Goal: Task Accomplishment & Management: Manage account settings

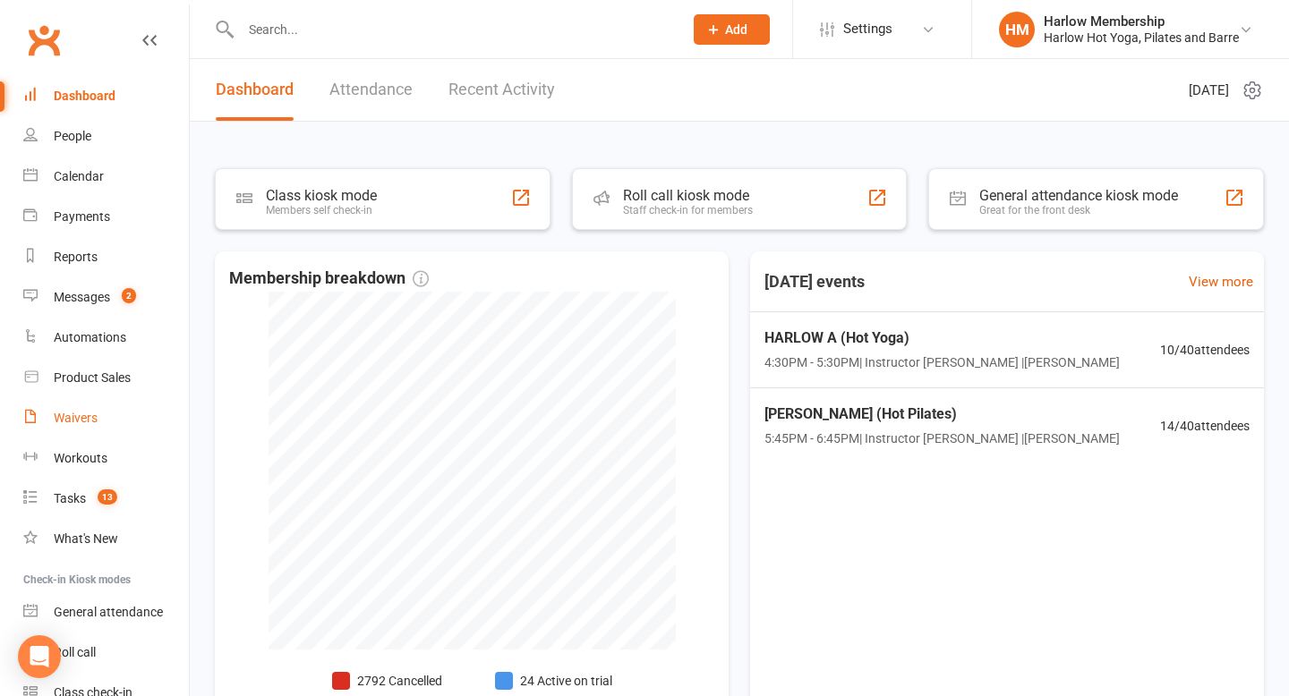
click at [88, 405] on link "Waivers" at bounding box center [106, 418] width 166 height 40
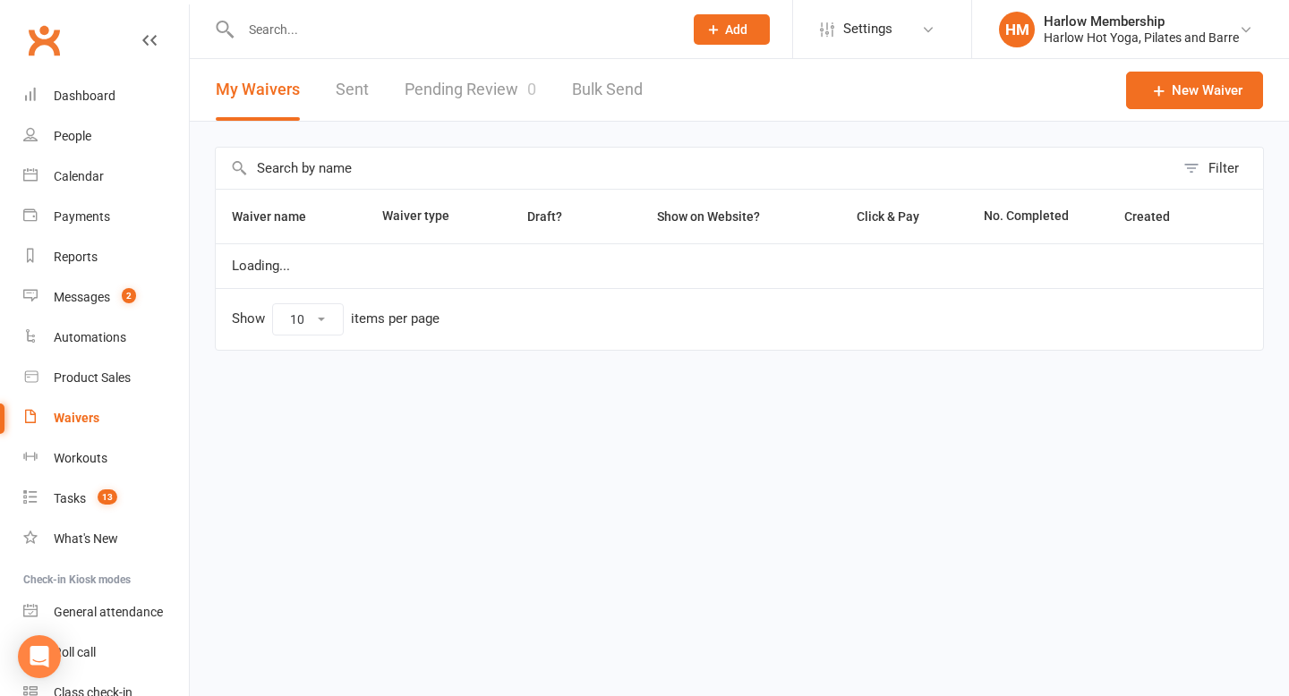
select select "100"
click at [340, 99] on link "Sent" at bounding box center [352, 90] width 33 height 62
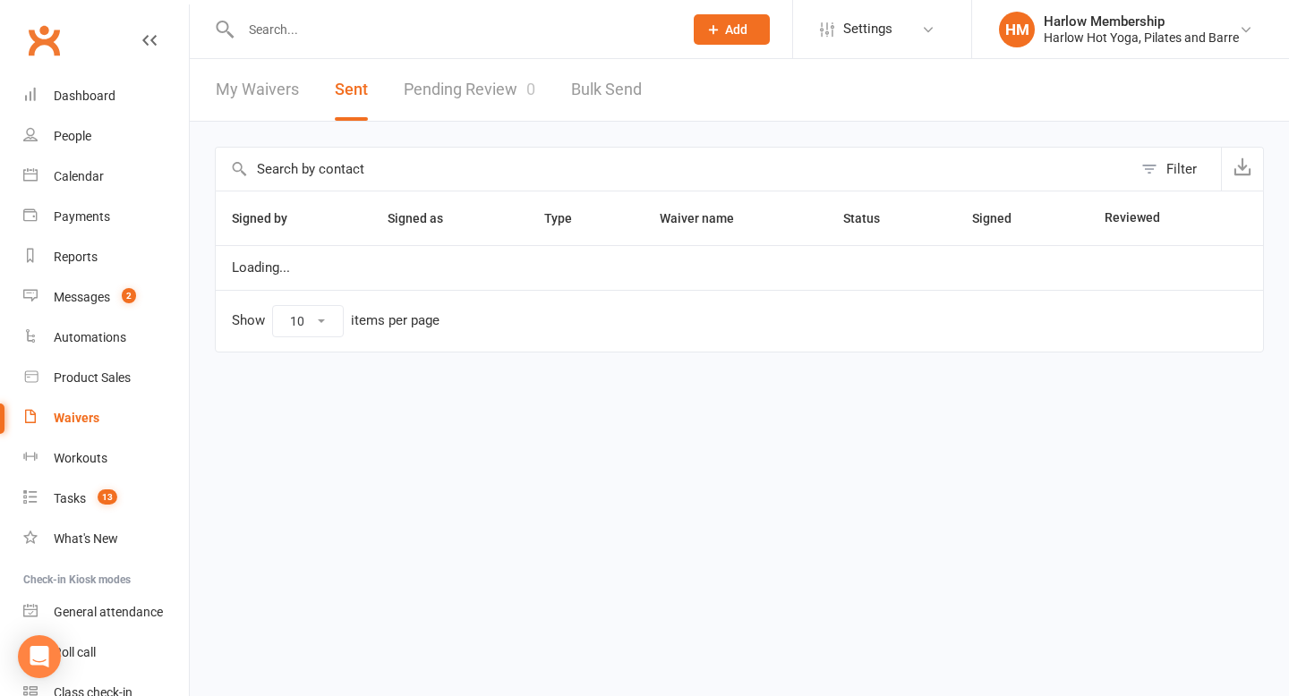
select select "100"
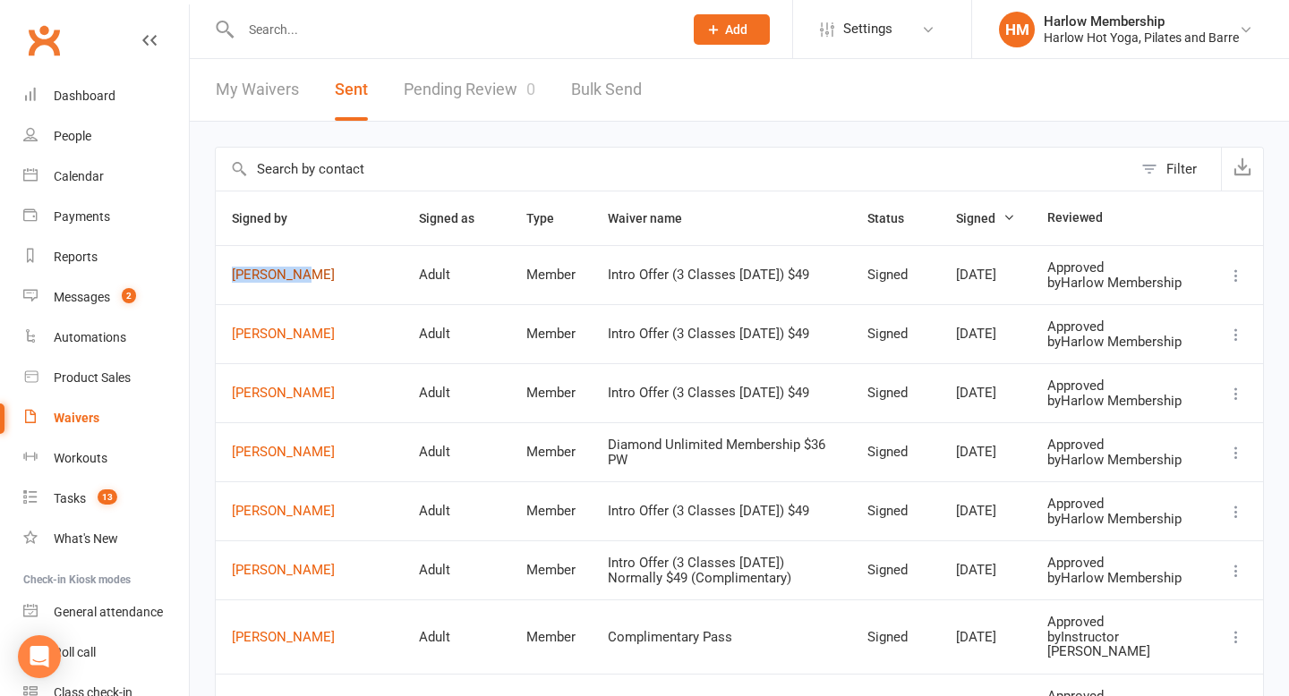
drag, startPoint x: 224, startPoint y: 279, endPoint x: 309, endPoint y: 282, distance: 85.1
click at [309, 282] on td "[PERSON_NAME]" at bounding box center [309, 274] width 187 height 59
copy link "[PERSON_NAME]"
drag, startPoint x: 227, startPoint y: 355, endPoint x: 281, endPoint y: 355, distance: 53.7
click at [281, 355] on td "[PERSON_NAME]" at bounding box center [309, 333] width 187 height 59
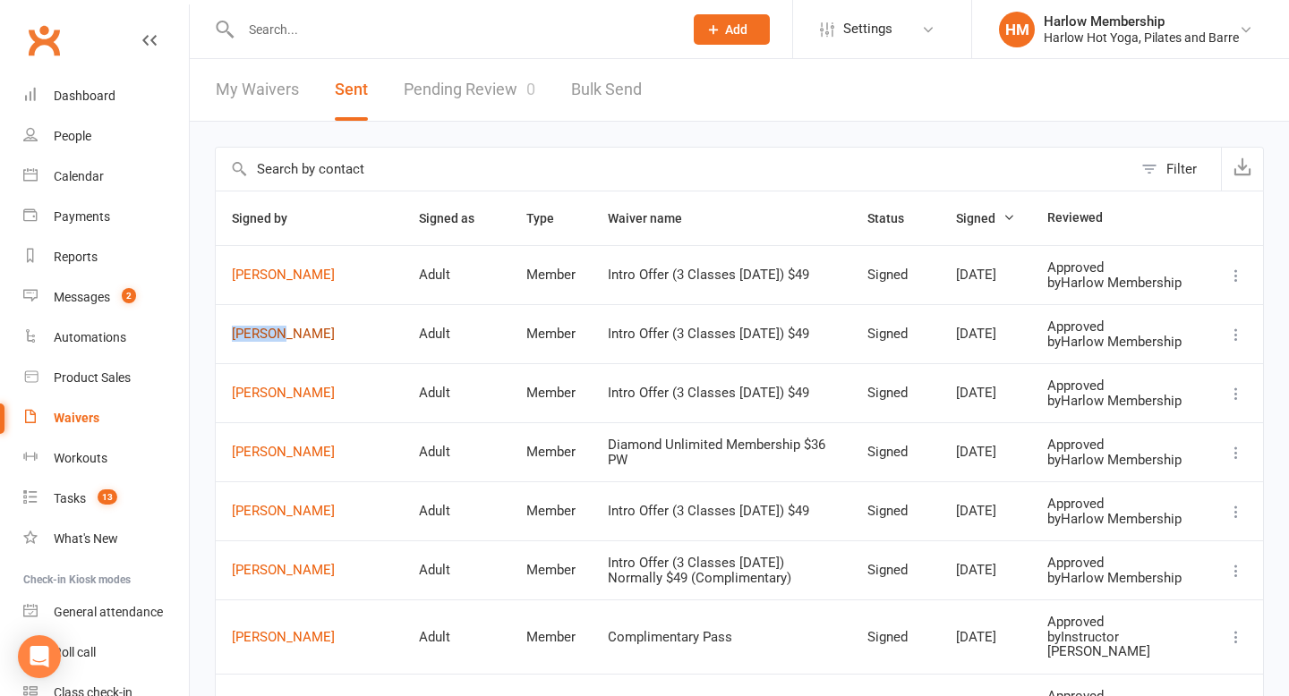
copy link "[PERSON_NAME]"
drag, startPoint x: 228, startPoint y: 432, endPoint x: 345, endPoint y: 432, distance: 116.3
click at [345, 422] on td "[PERSON_NAME]" at bounding box center [309, 392] width 187 height 59
copy link "[PERSON_NAME]"
click at [91, 114] on link "Dashboard" at bounding box center [106, 96] width 166 height 40
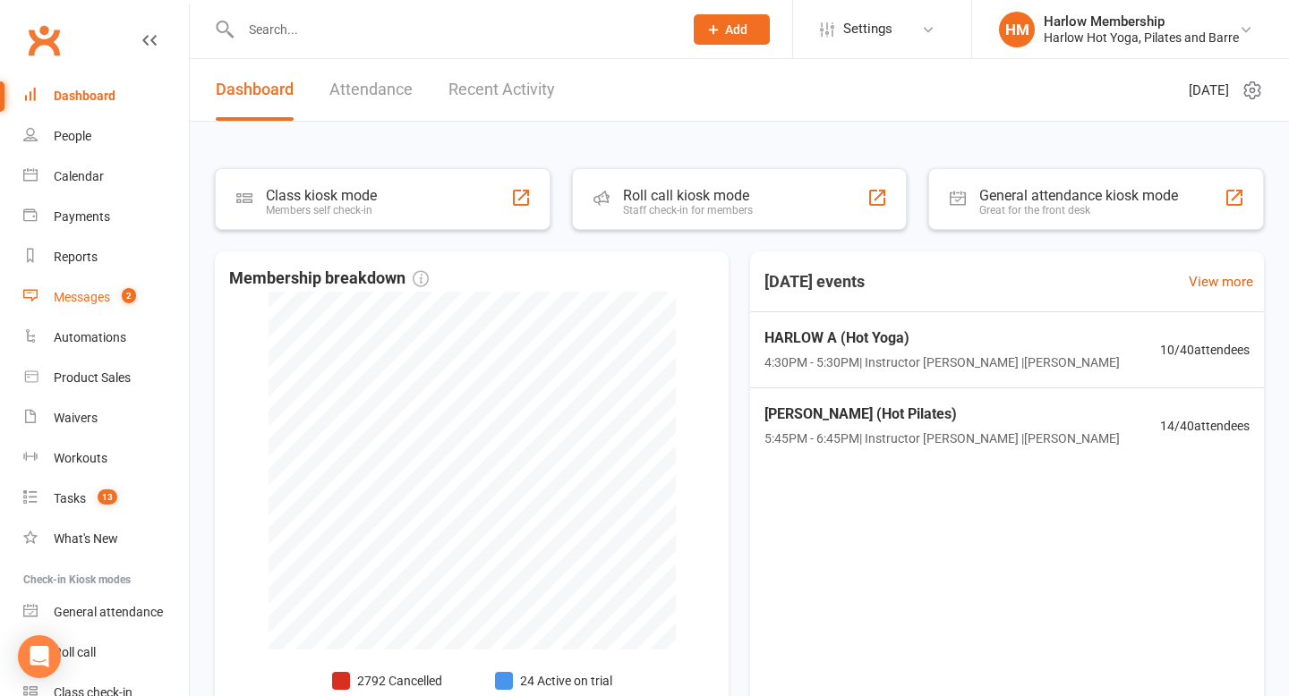
click at [106, 291] on div "Messages" at bounding box center [82, 297] width 56 height 14
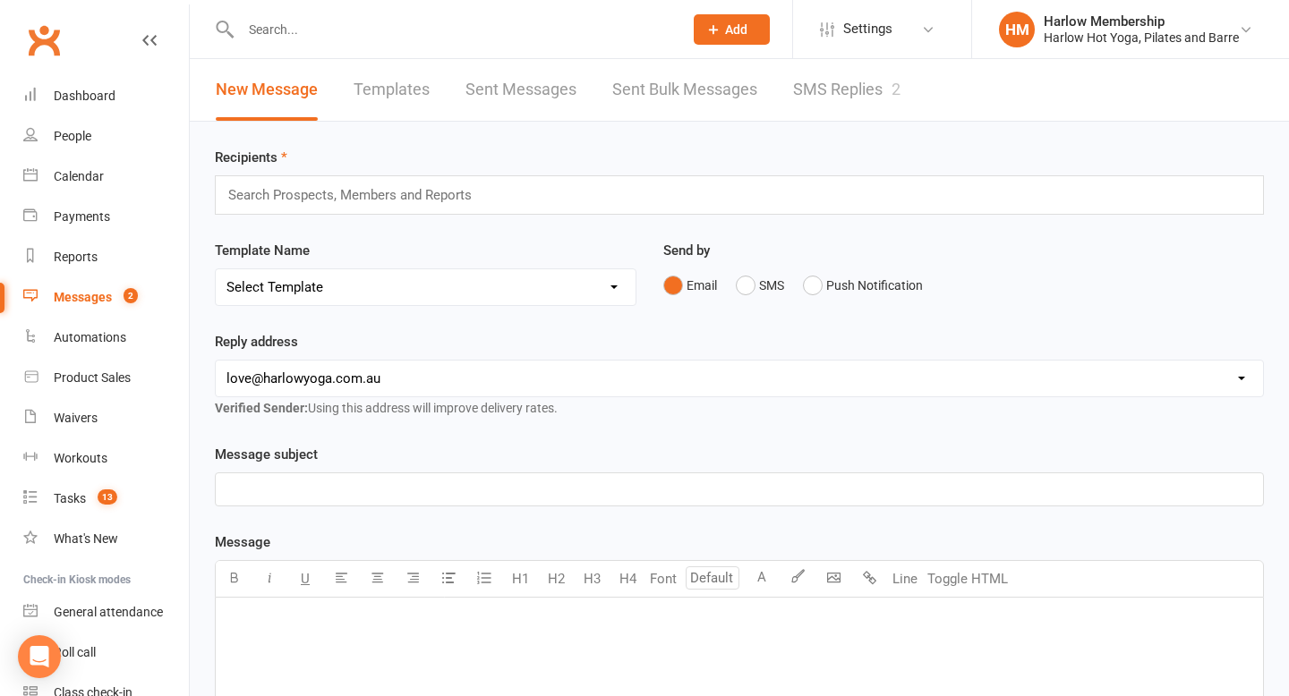
click at [837, 98] on link "SMS Replies 2" at bounding box center [846, 90] width 107 height 62
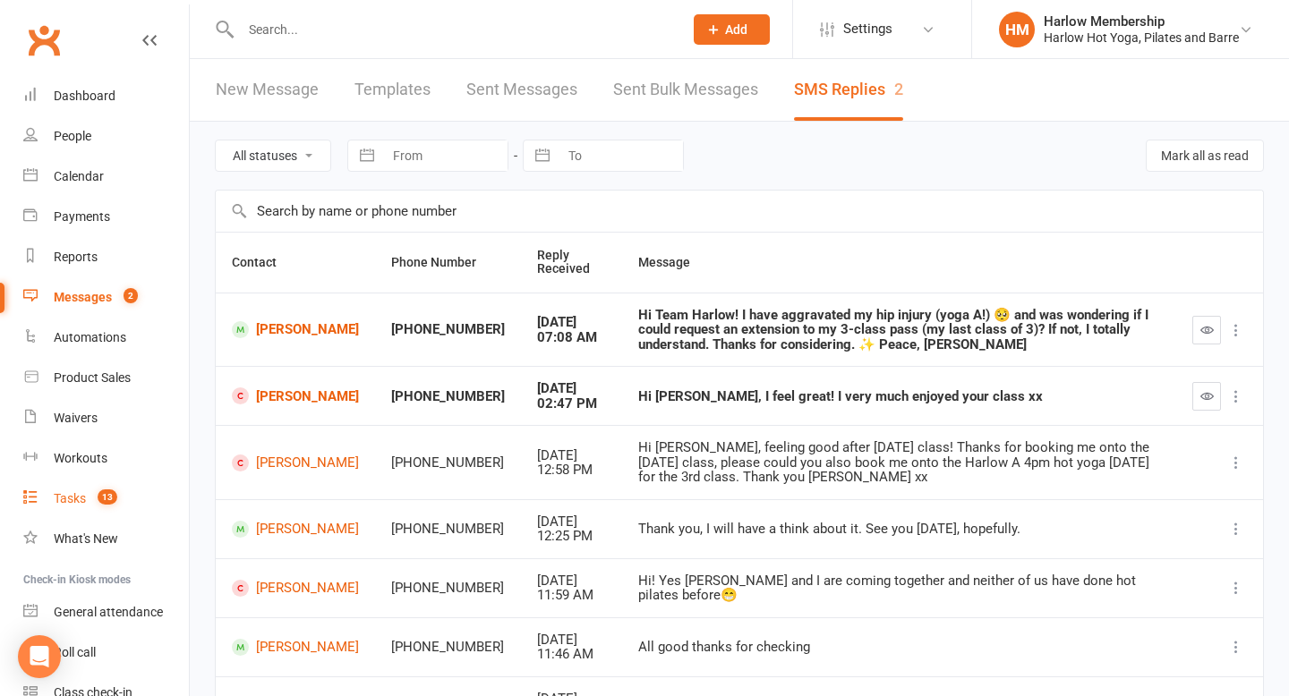
click at [101, 506] on link "Tasks 13" at bounding box center [106, 499] width 166 height 40
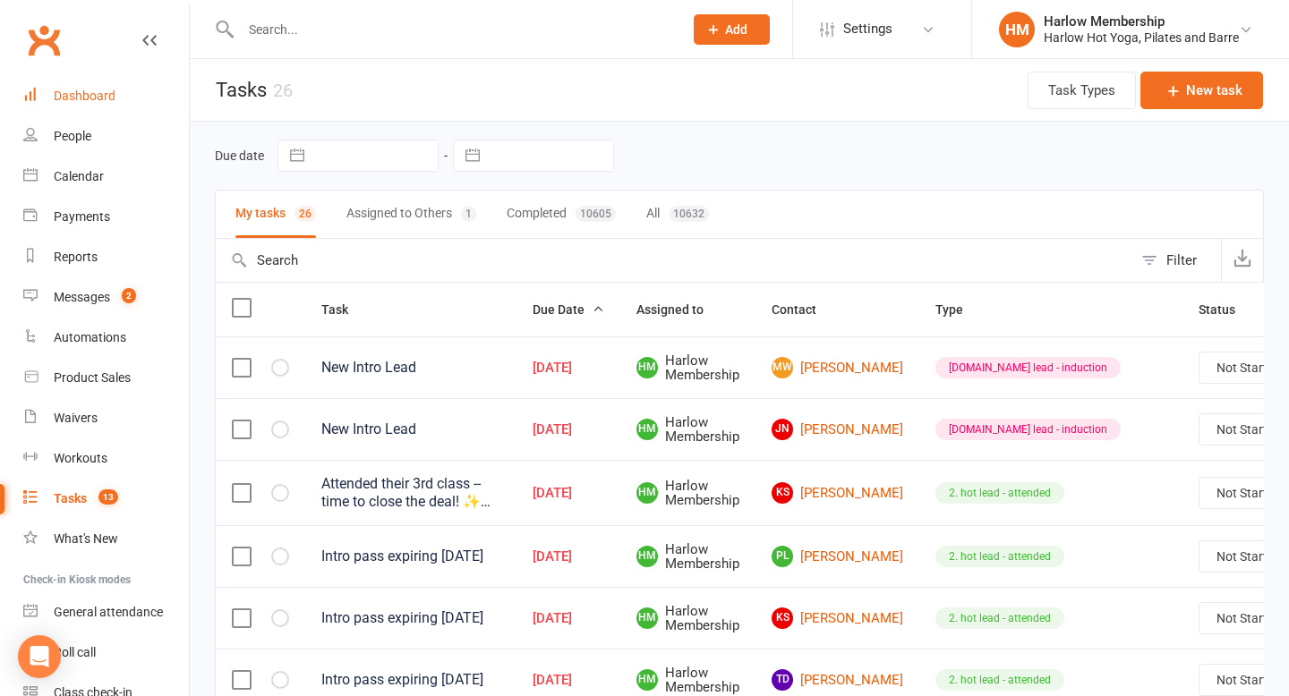
click at [101, 86] on link "Dashboard" at bounding box center [106, 96] width 166 height 40
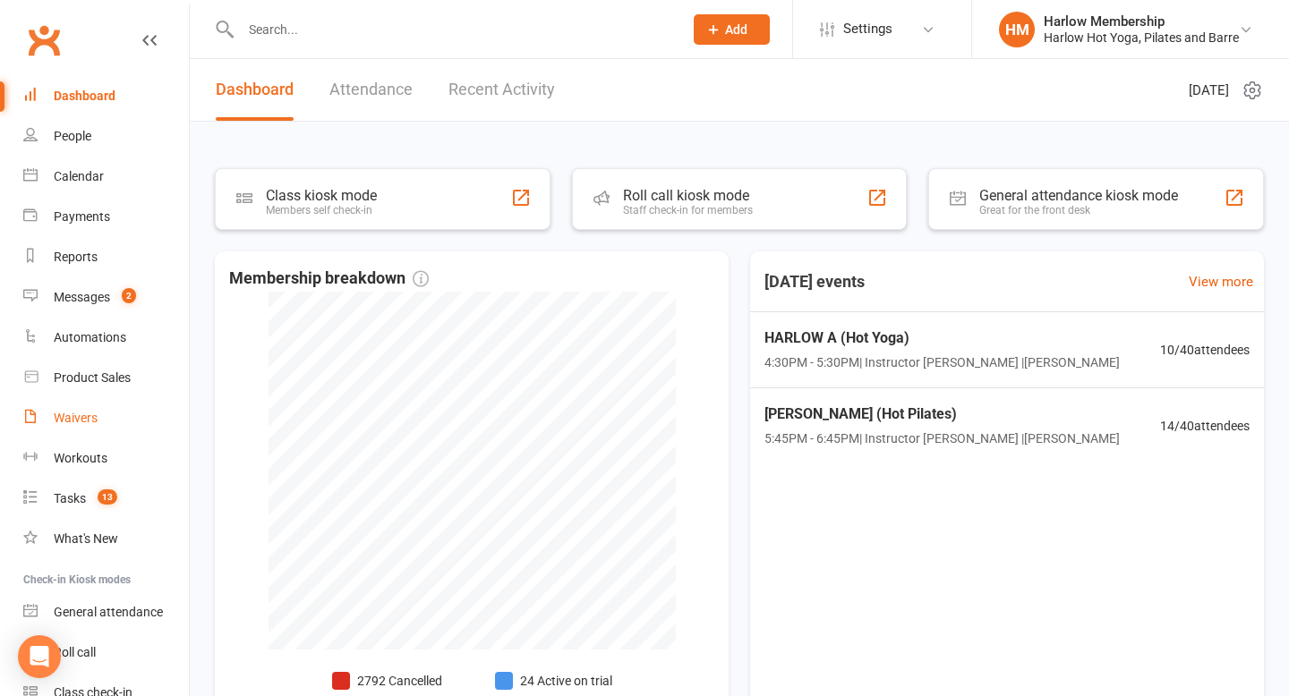
click at [72, 411] on div "Waivers" at bounding box center [76, 418] width 44 height 14
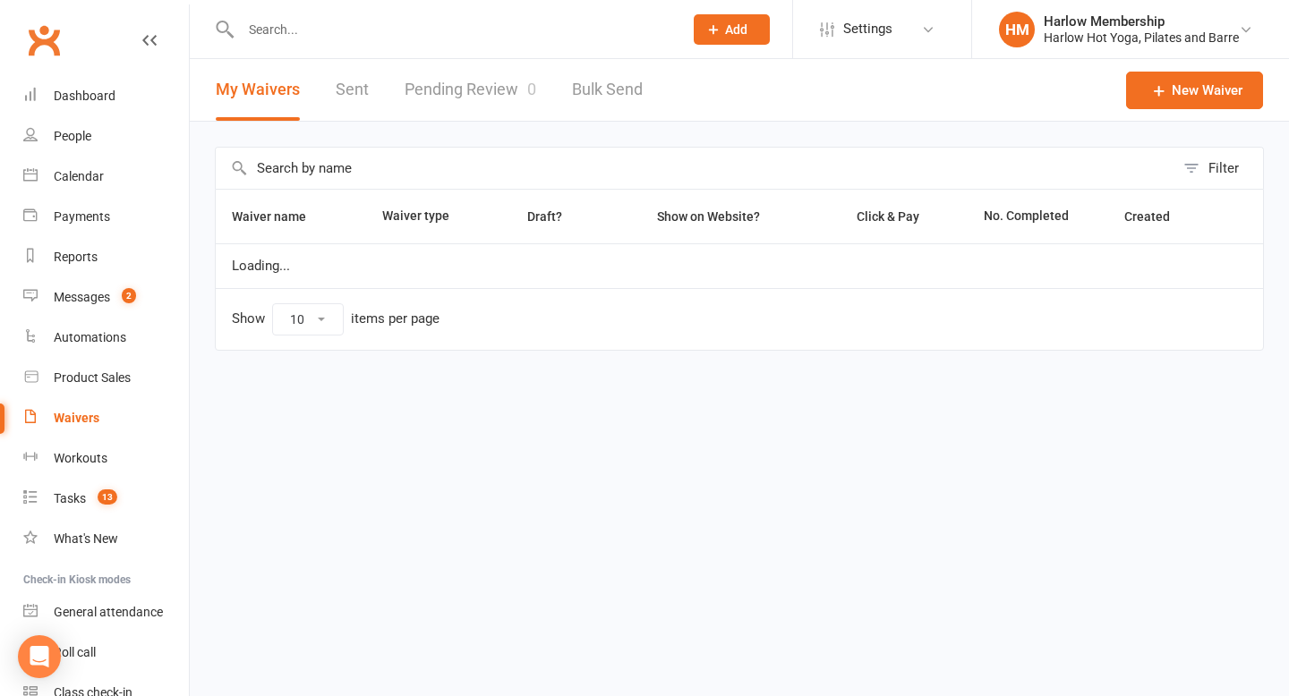
select select "100"
click at [474, 98] on link "Pending Review 0" at bounding box center [470, 90] width 132 height 62
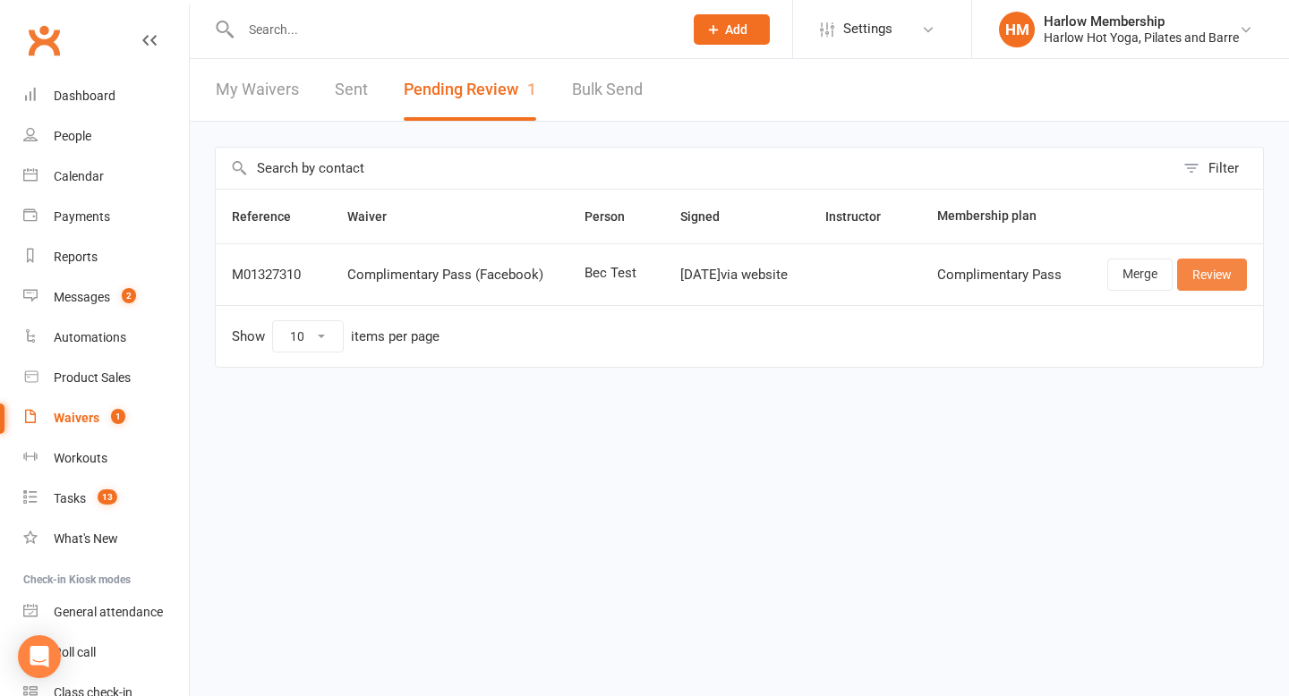
click at [1199, 286] on link "Review" at bounding box center [1212, 275] width 70 height 32
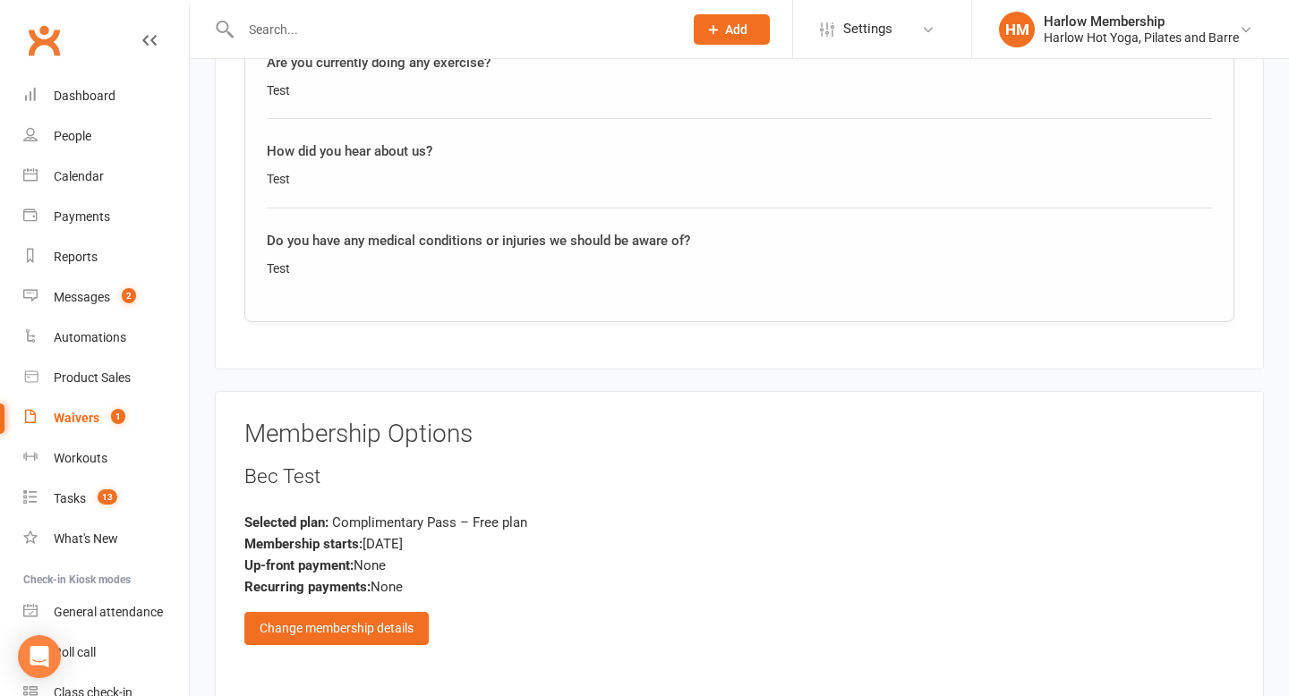
scroll to position [1818, 0]
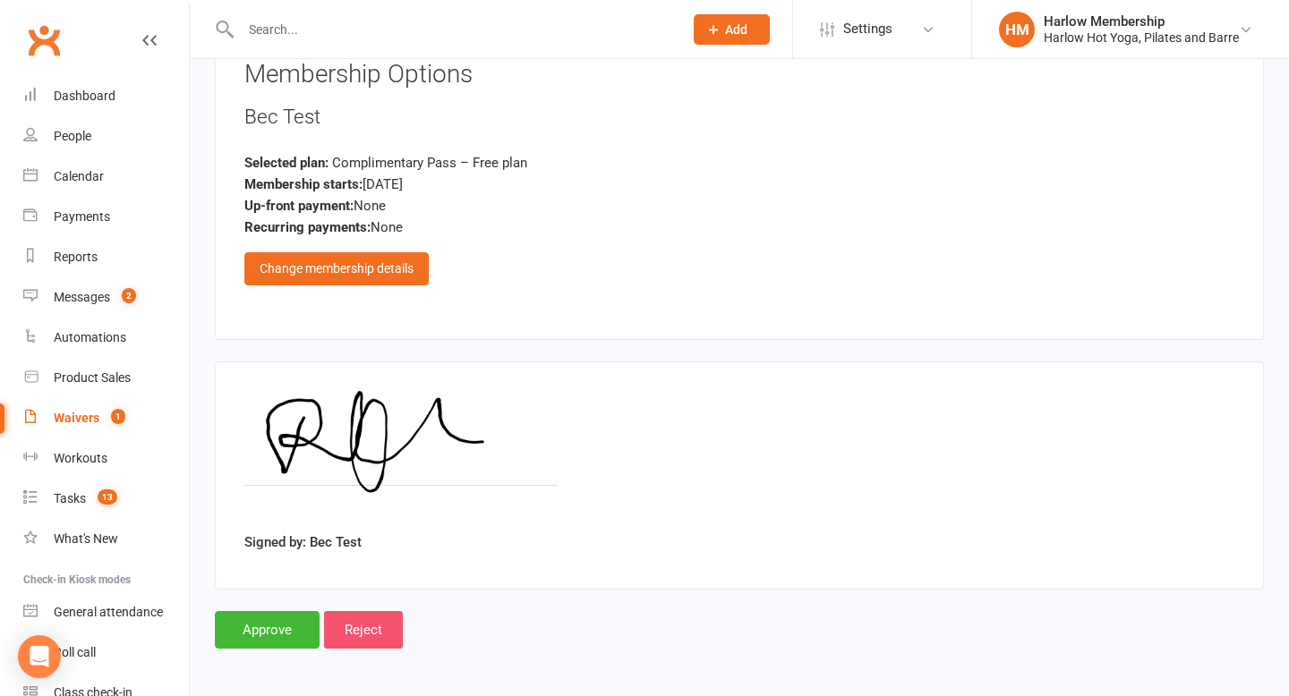
click at [382, 640] on input "Reject" at bounding box center [363, 630] width 79 height 38
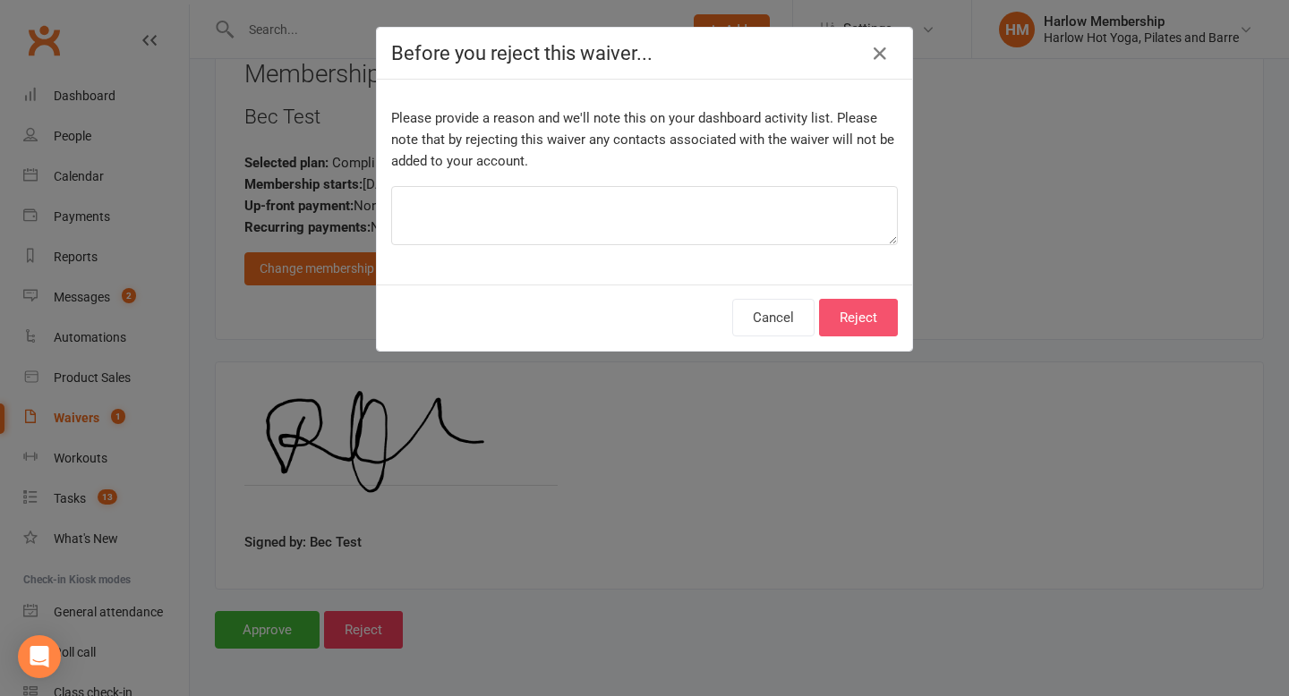
click at [861, 314] on button "Reject" at bounding box center [858, 318] width 79 height 38
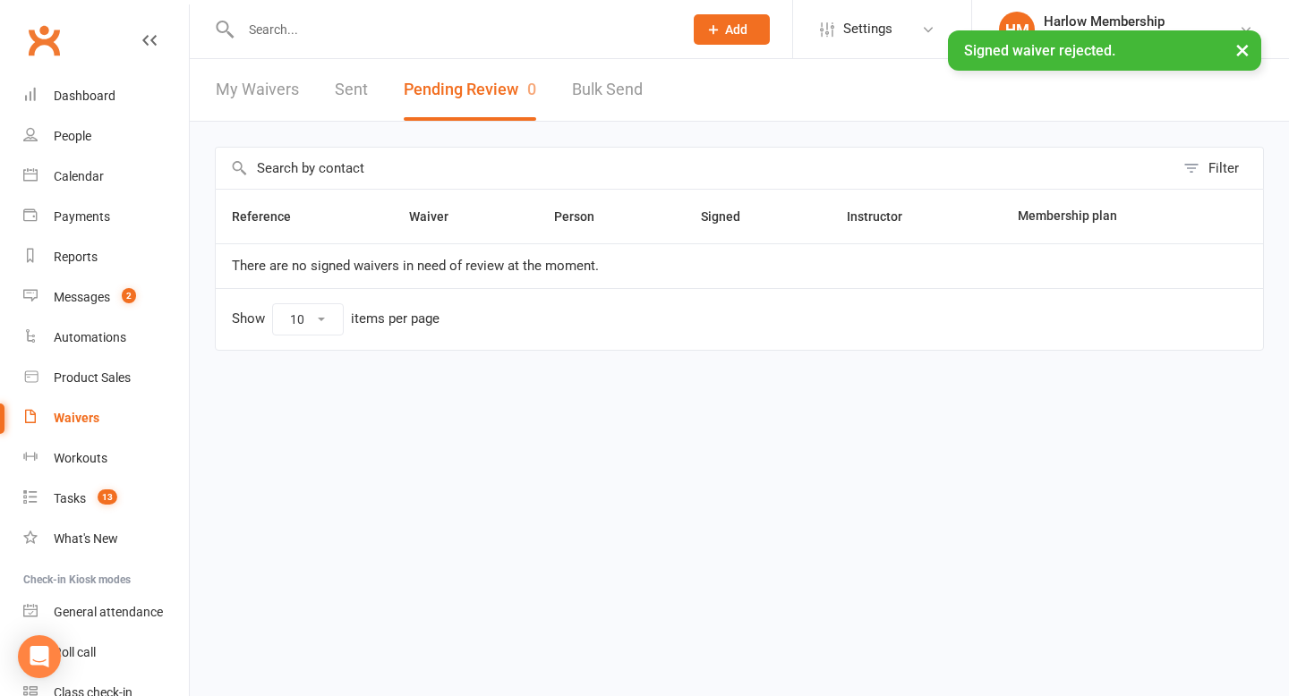
click at [94, 420] on div "Waivers" at bounding box center [77, 418] width 46 height 14
select select "100"
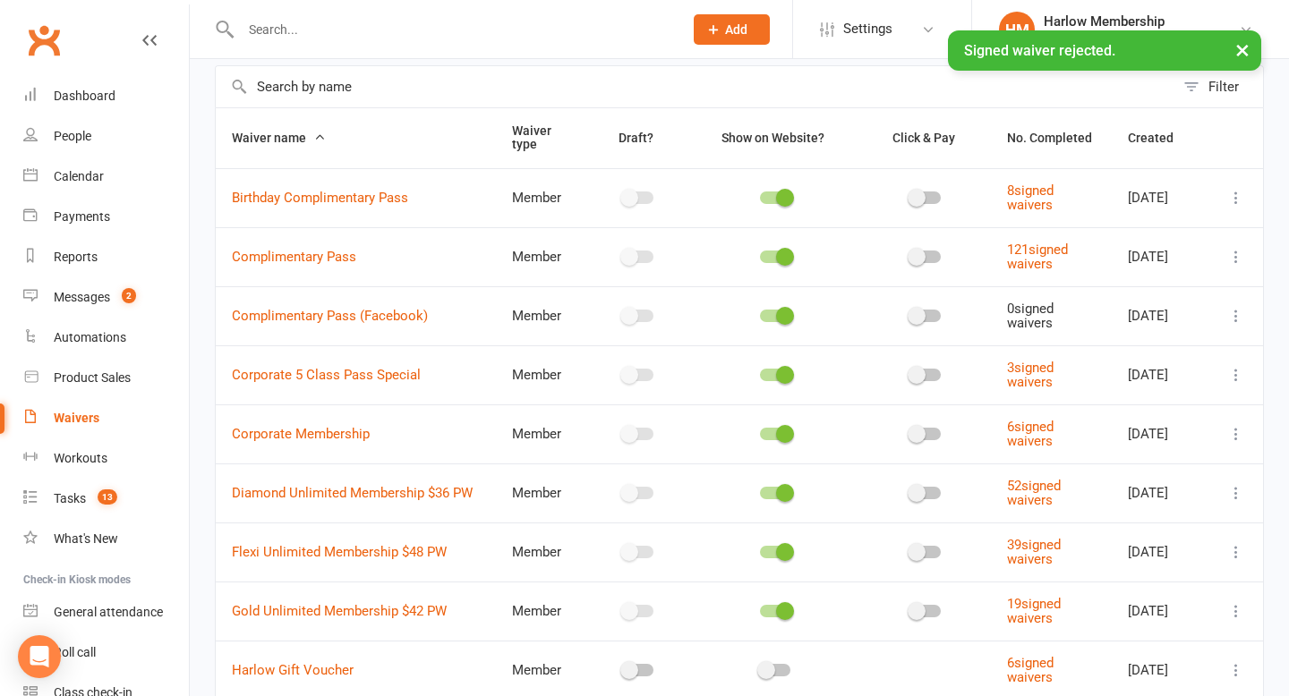
scroll to position [91, 0]
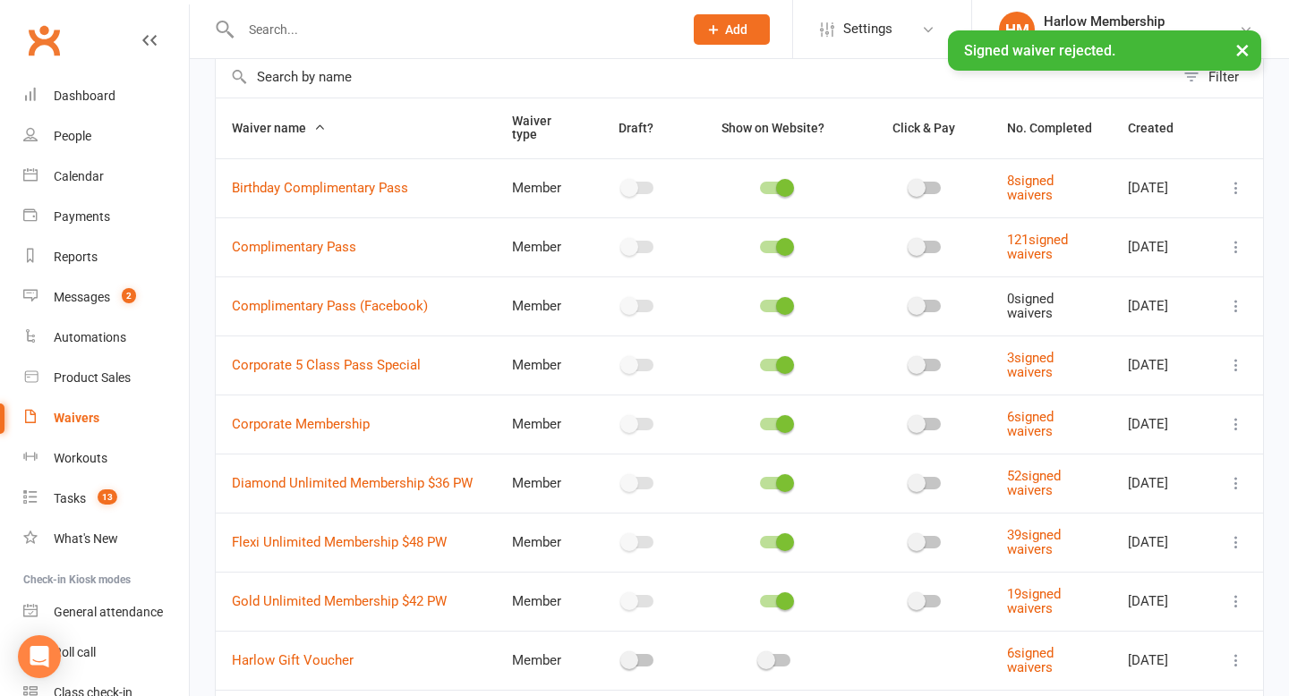
click at [1231, 315] on icon at bounding box center [1236, 306] width 18 height 18
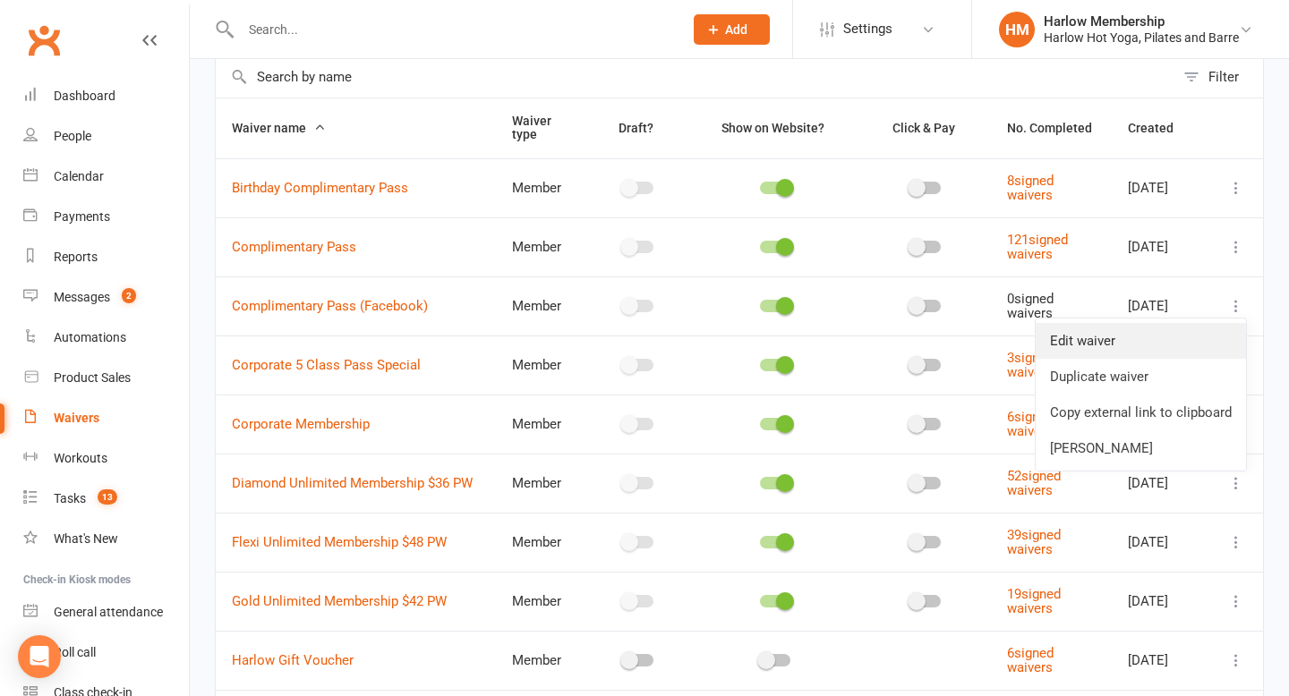
click at [1163, 336] on link "Edit waiver" at bounding box center [1140, 341] width 210 height 36
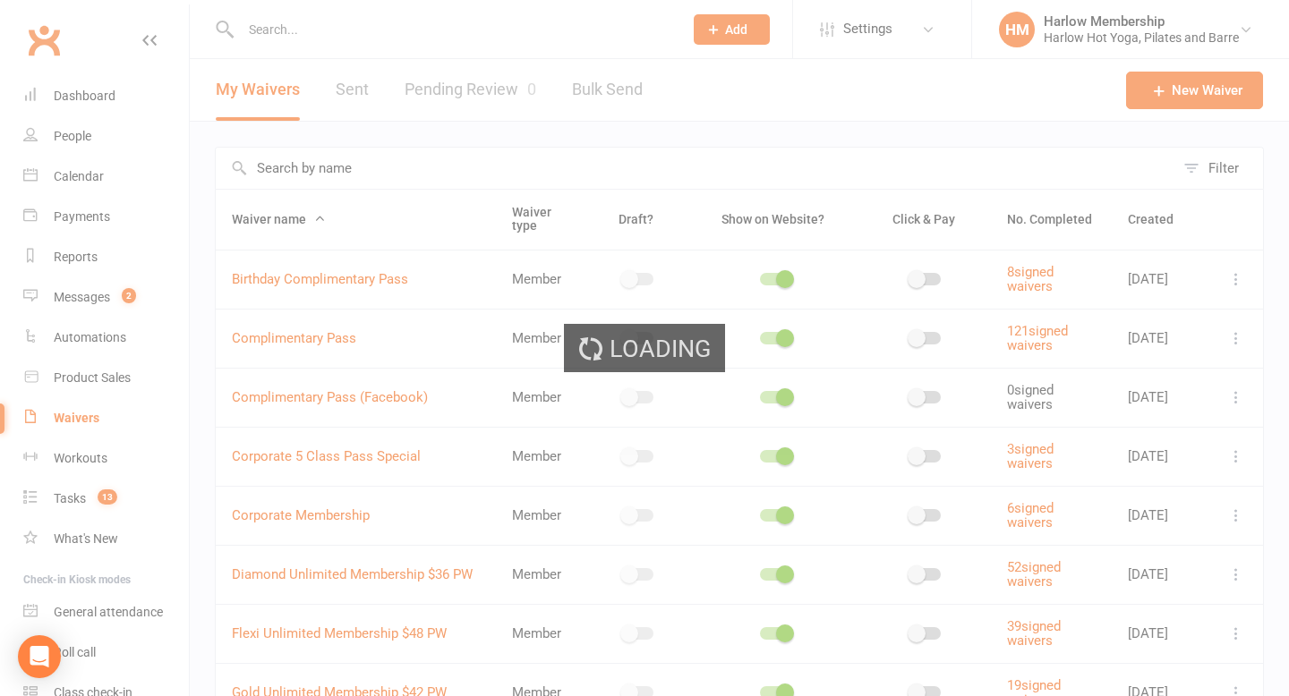
select select "do_not_copy_answers"
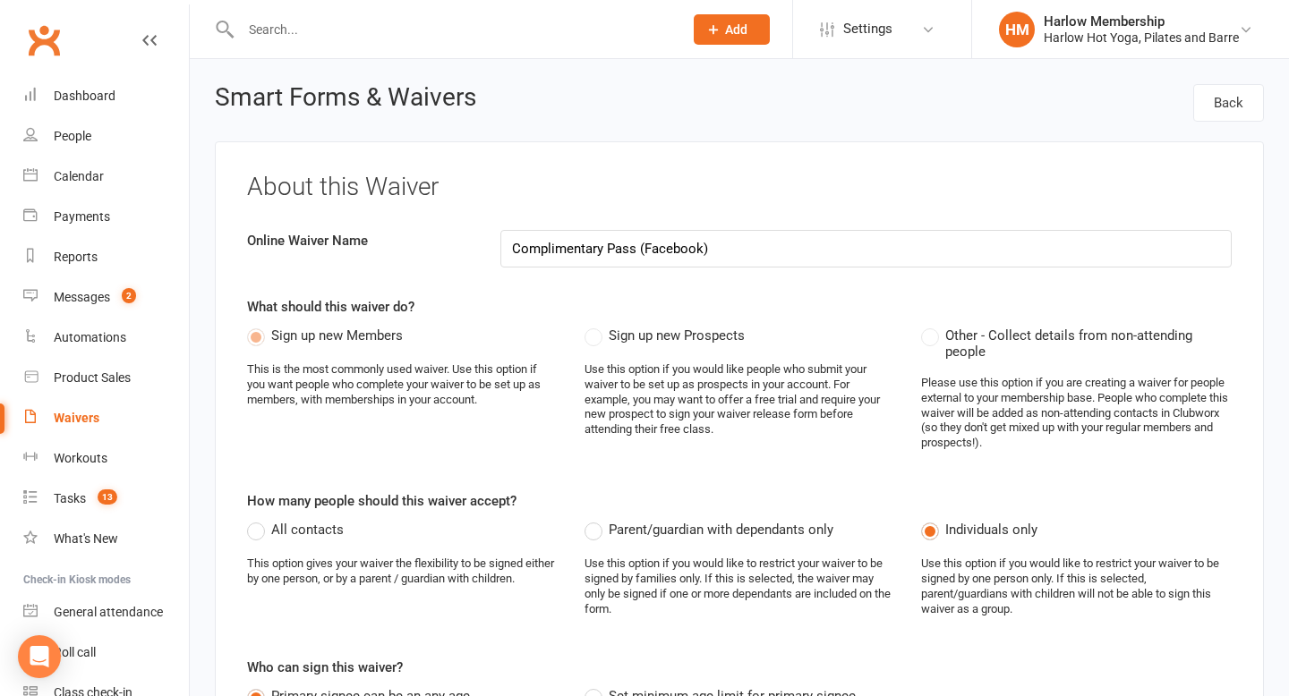
drag, startPoint x: 643, startPoint y: 249, endPoint x: 699, endPoint y: 251, distance: 55.5
click at [699, 251] on input "Complimentary Pass (Facebook)" at bounding box center [866, 249] width 732 height 38
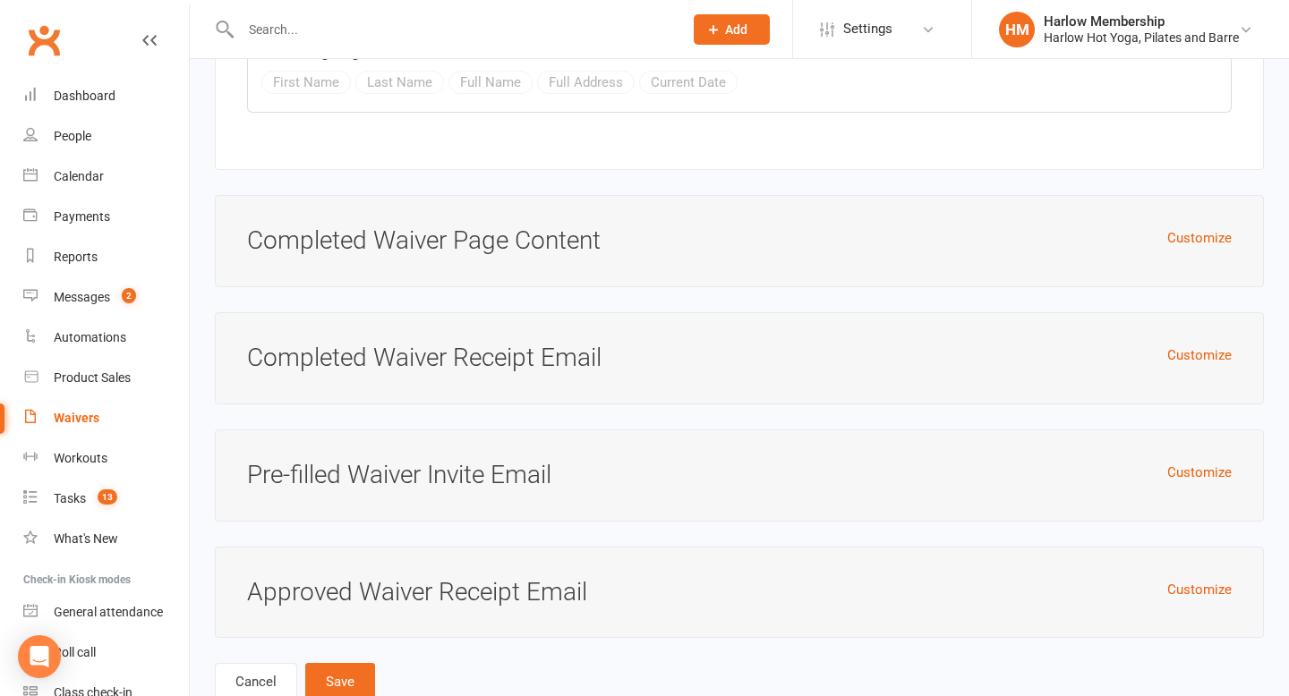
scroll to position [8147, 0]
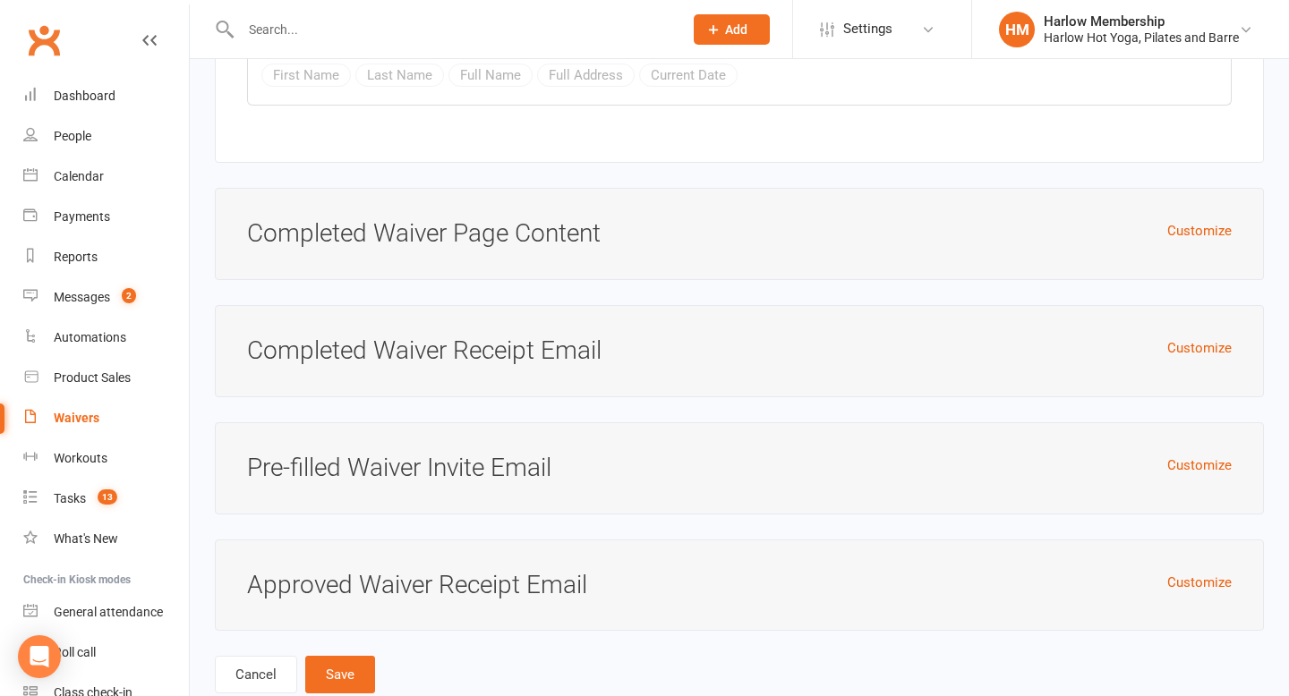
type input "Complimentary Pass (Socials)"
click at [367, 656] on button "Save" at bounding box center [340, 675] width 70 height 38
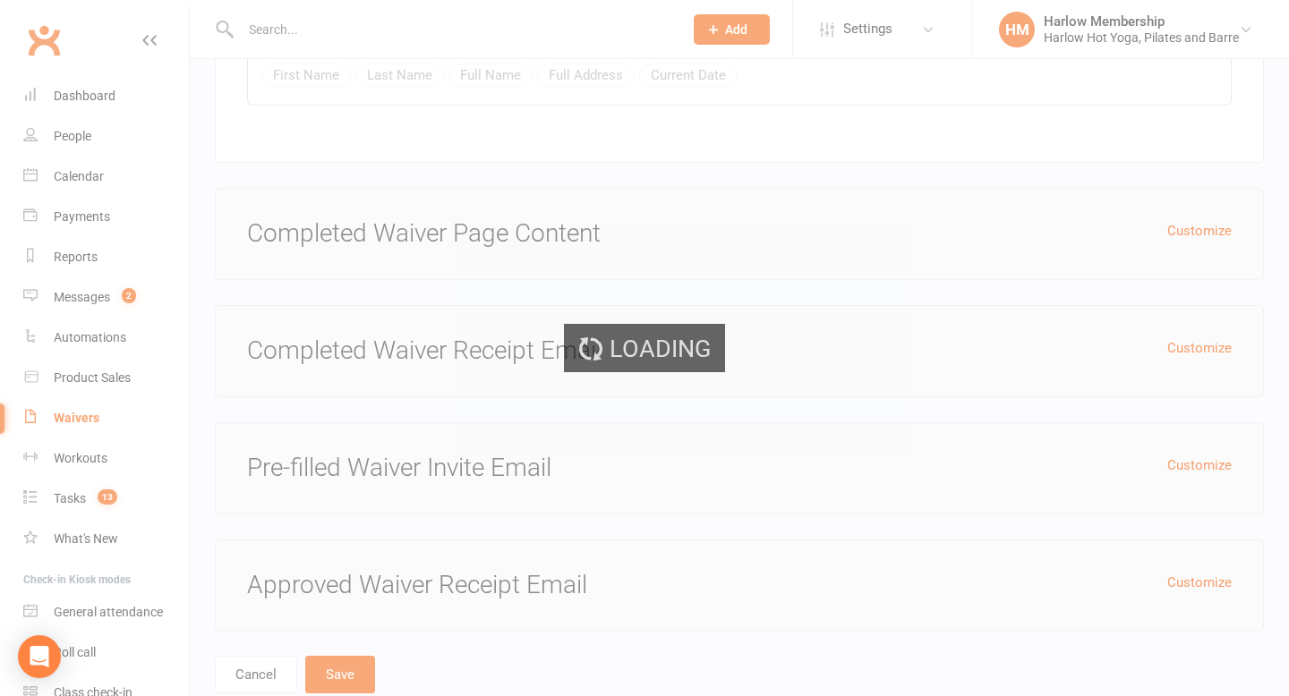
select select "100"
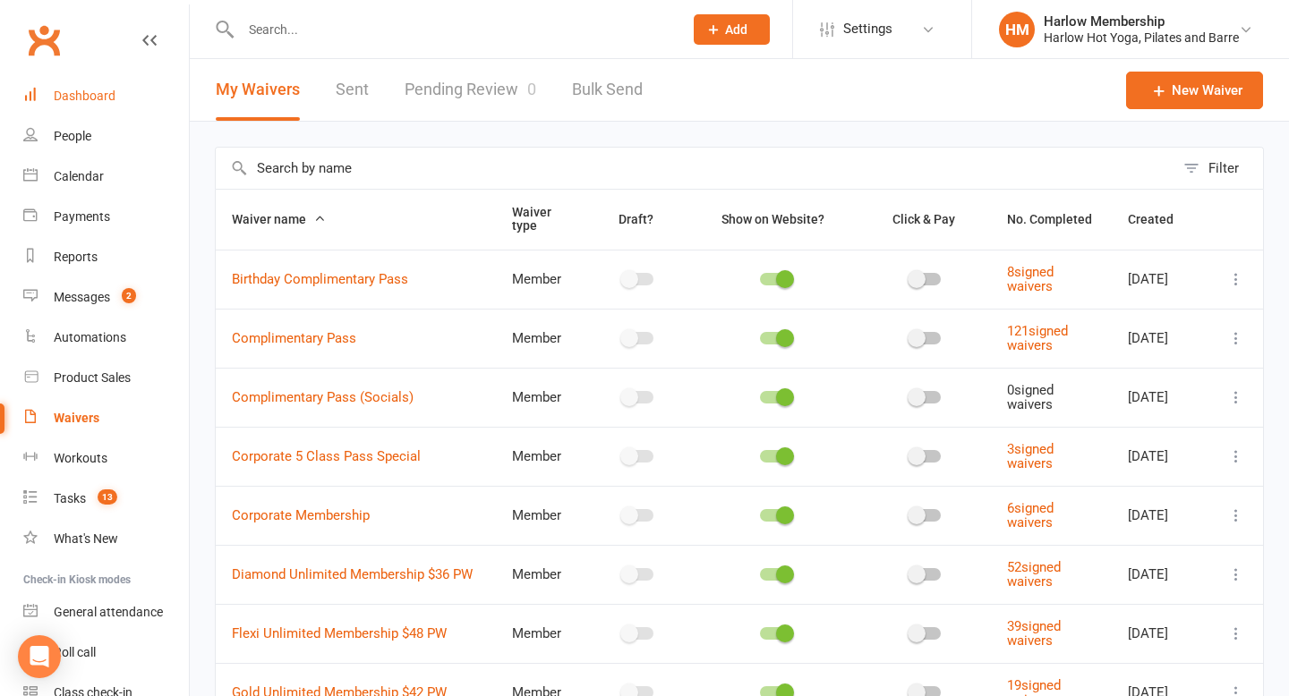
click at [106, 86] on link "Dashboard" at bounding box center [106, 96] width 166 height 40
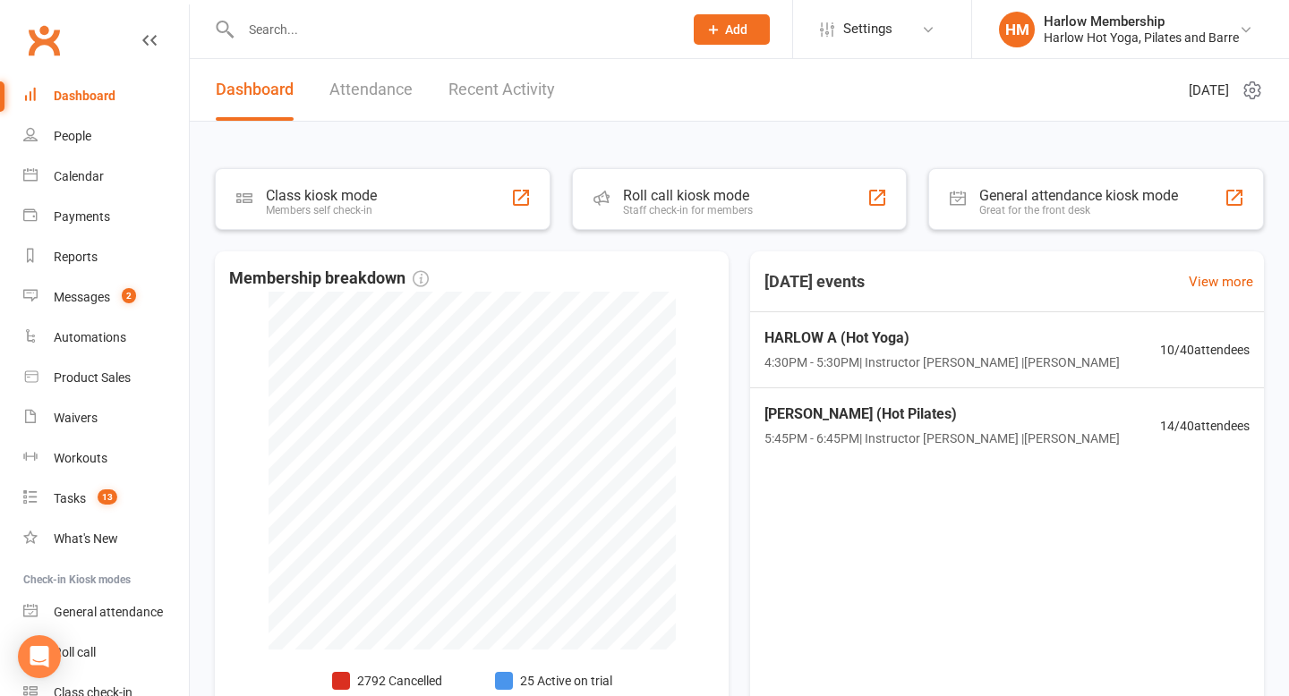
click at [497, 91] on link "Recent Activity" at bounding box center [501, 90] width 106 height 62
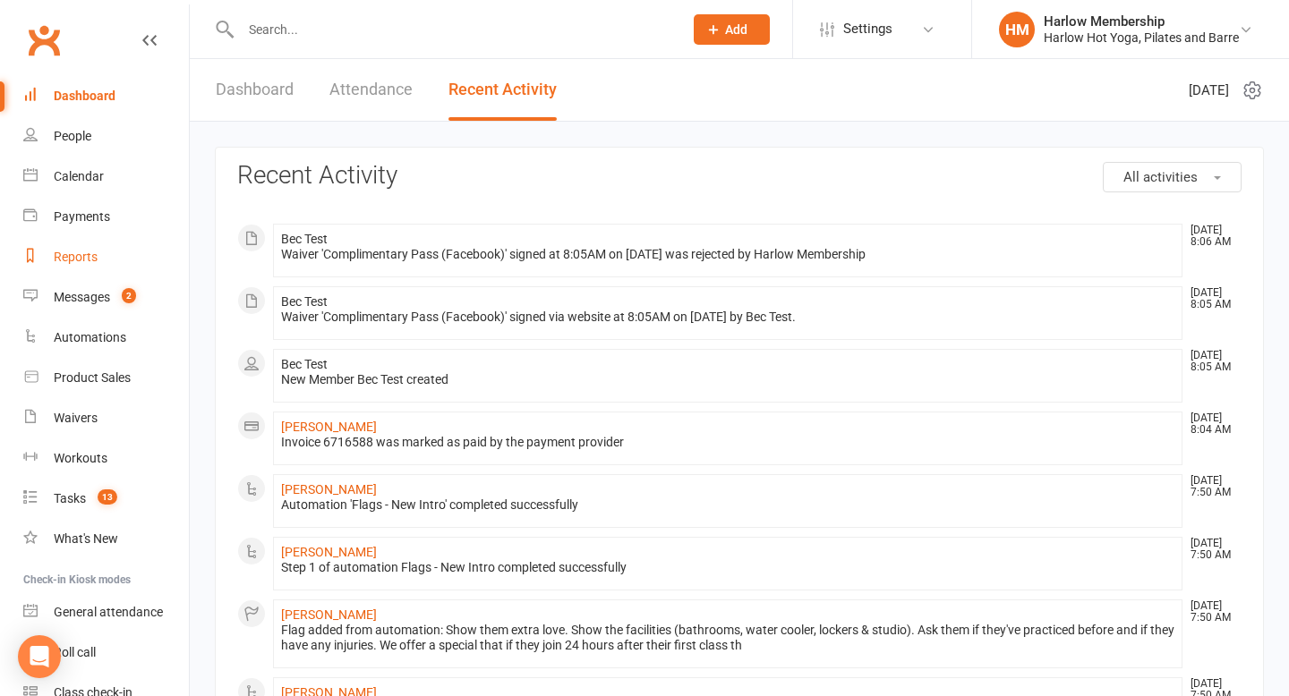
click at [63, 240] on link "Reports" at bounding box center [106, 257] width 166 height 40
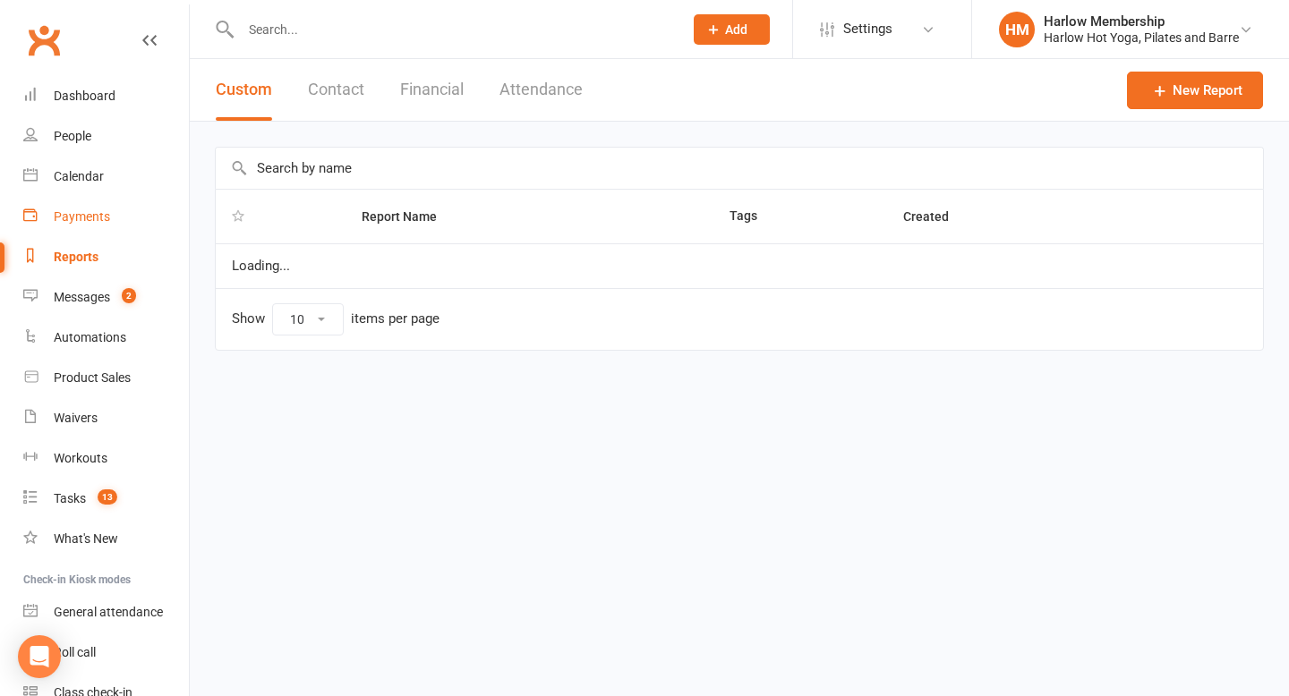
click at [76, 219] on div "Payments" at bounding box center [82, 216] width 56 height 14
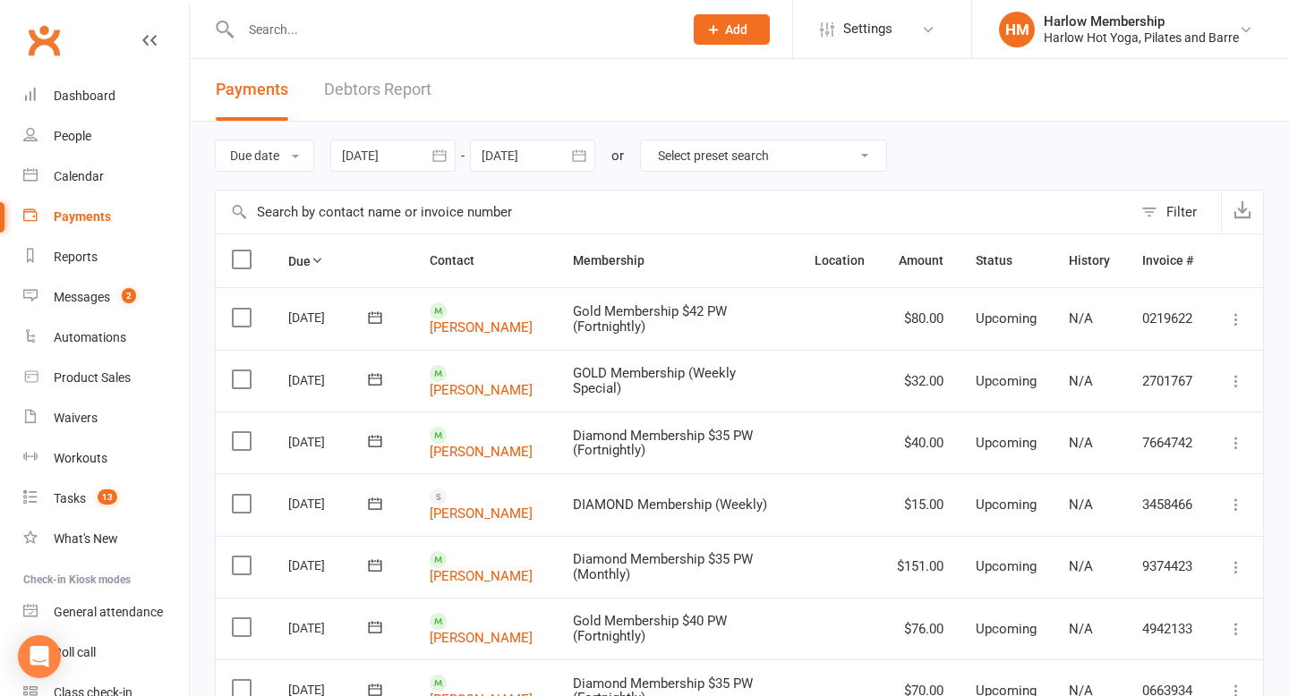
click at [1175, 197] on button "Filter" at bounding box center [1176, 212] width 89 height 43
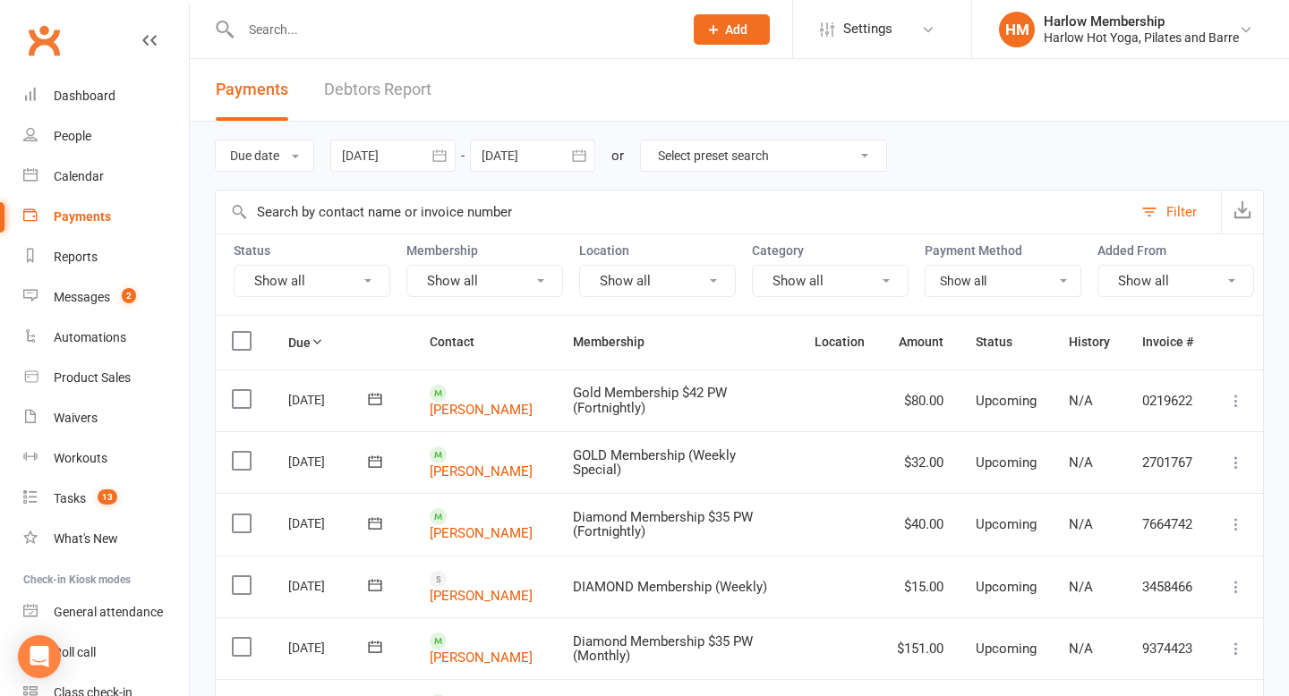
click at [336, 271] on button "Show all" at bounding box center [312, 281] width 157 height 32
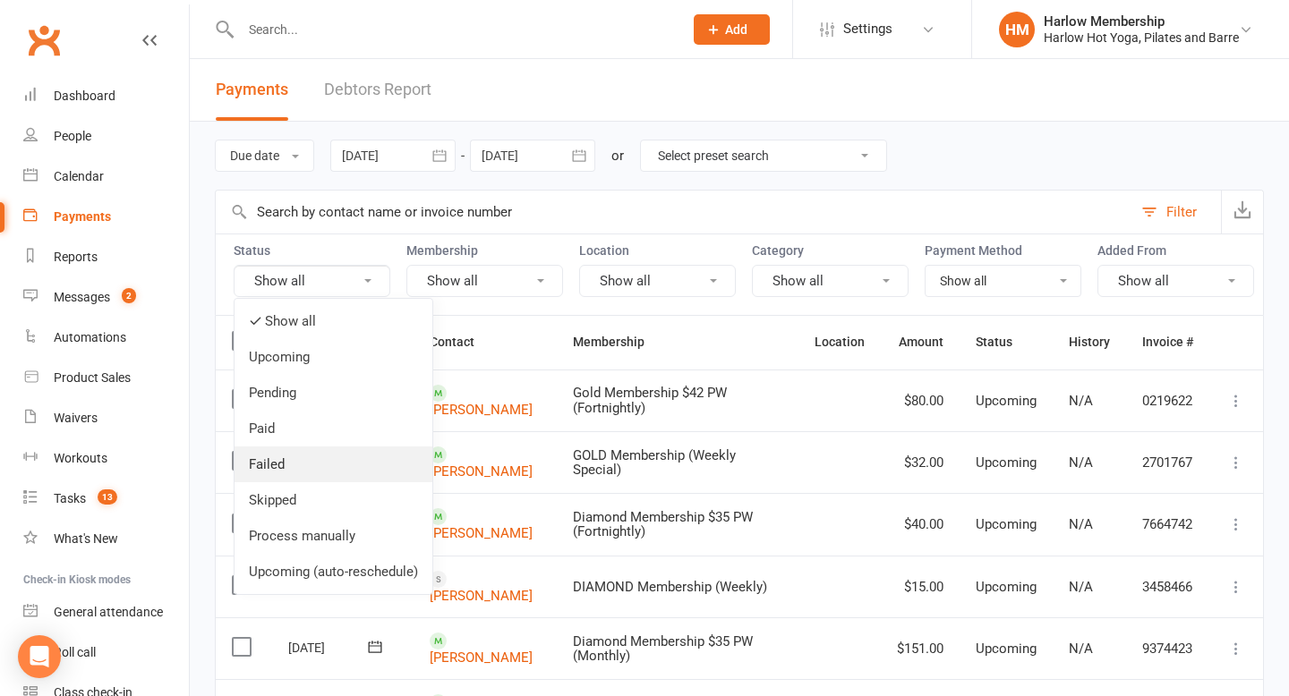
click at [294, 453] on link "Failed" at bounding box center [333, 465] width 198 height 36
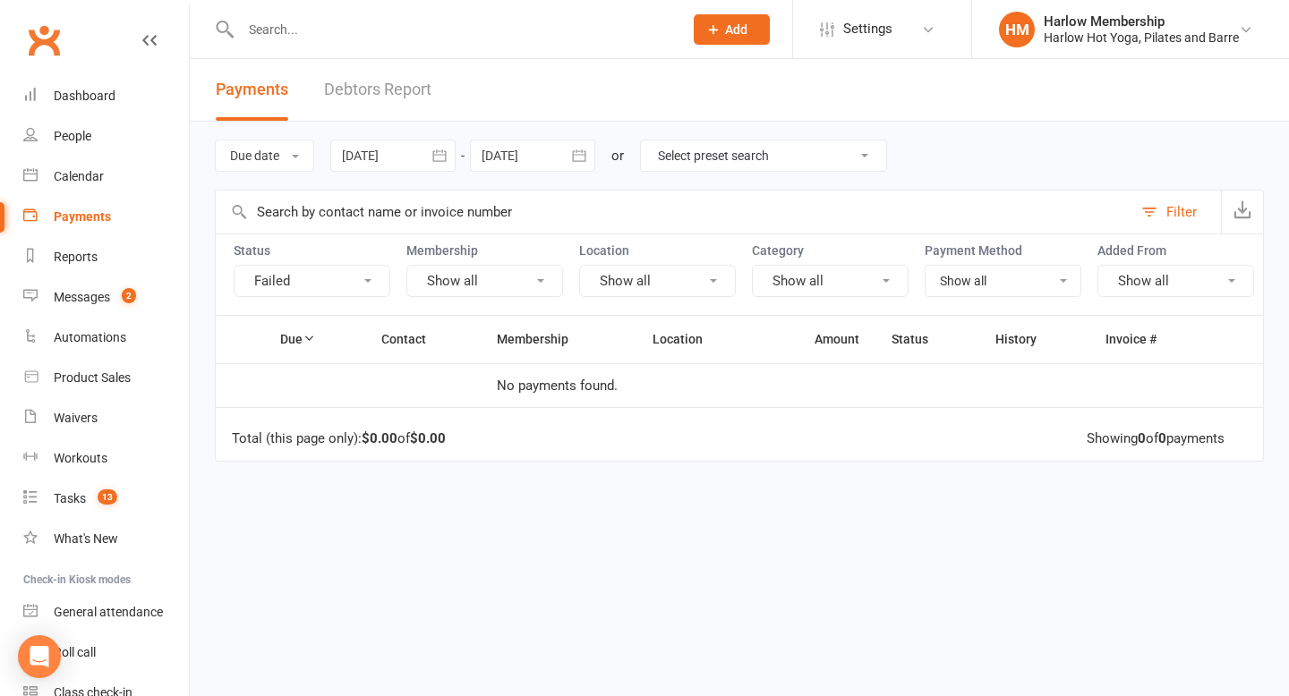
click at [316, 283] on button "Failed" at bounding box center [312, 281] width 157 height 32
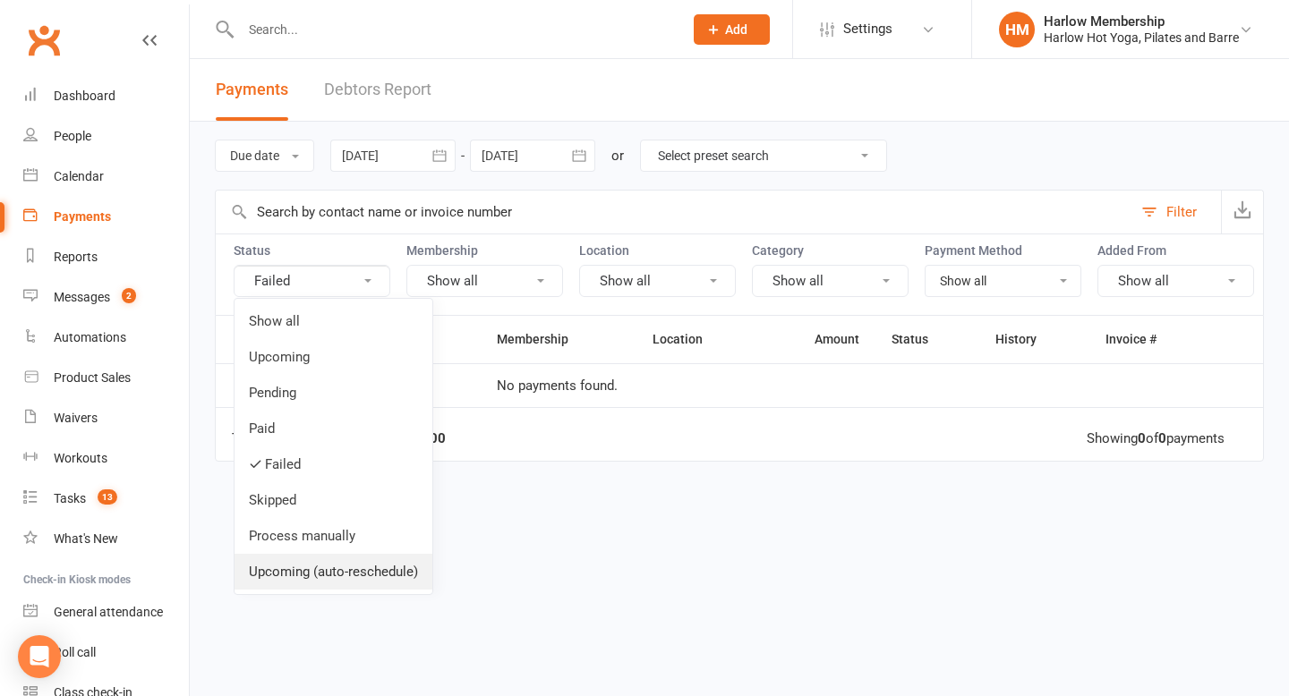
click at [313, 569] on link "Upcoming (auto-reschedule)" at bounding box center [333, 572] width 198 height 36
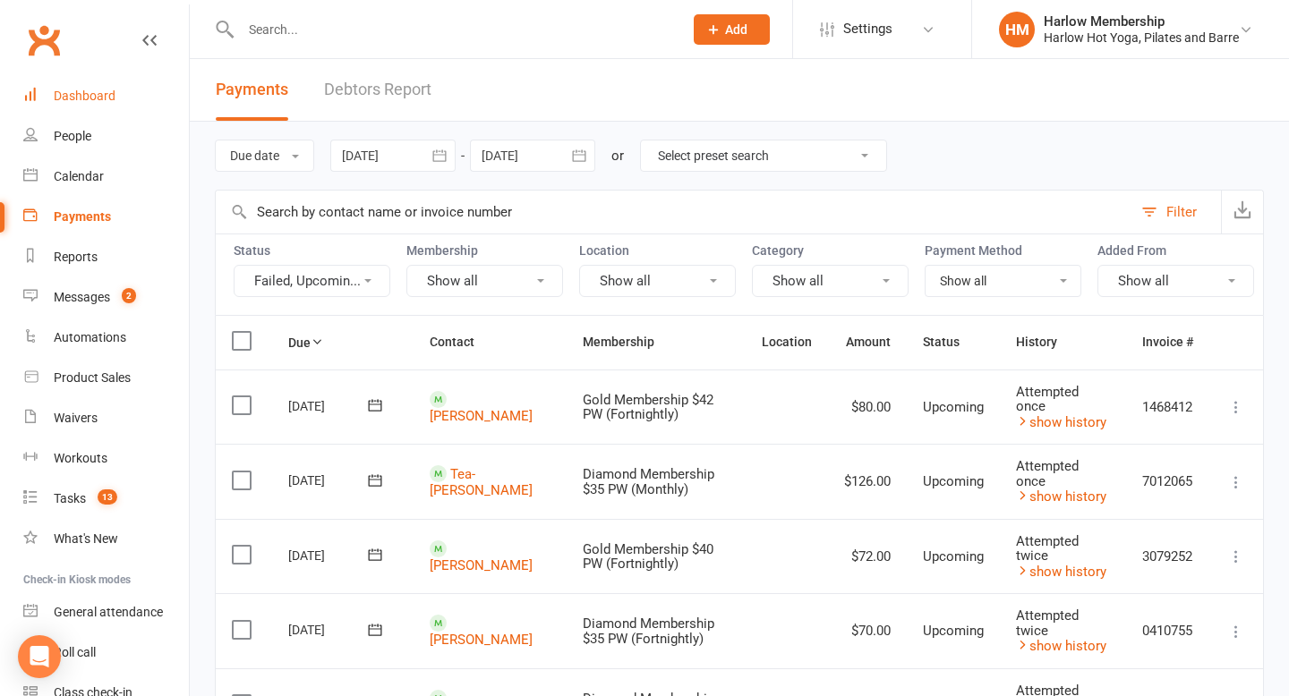
click at [115, 102] on link "Dashboard" at bounding box center [106, 96] width 166 height 40
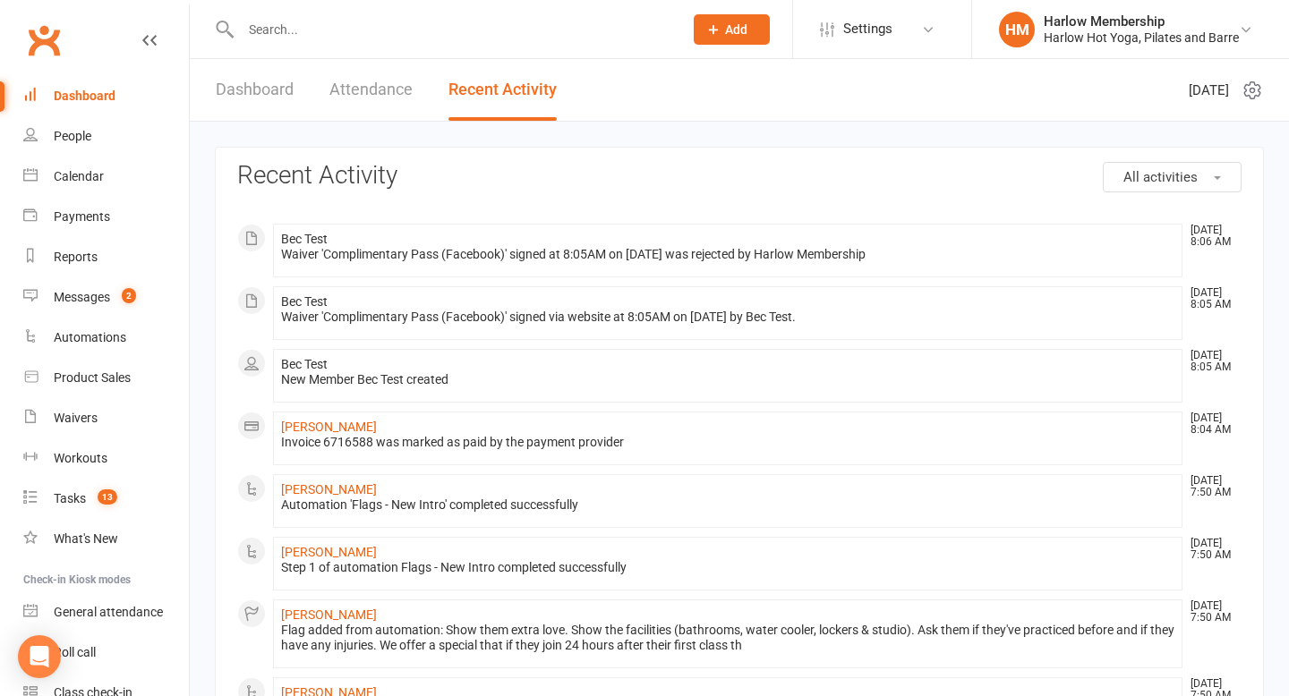
click at [120, 102] on link "Dashboard" at bounding box center [106, 96] width 166 height 40
click at [353, 98] on link "Attendance" at bounding box center [370, 90] width 83 height 62
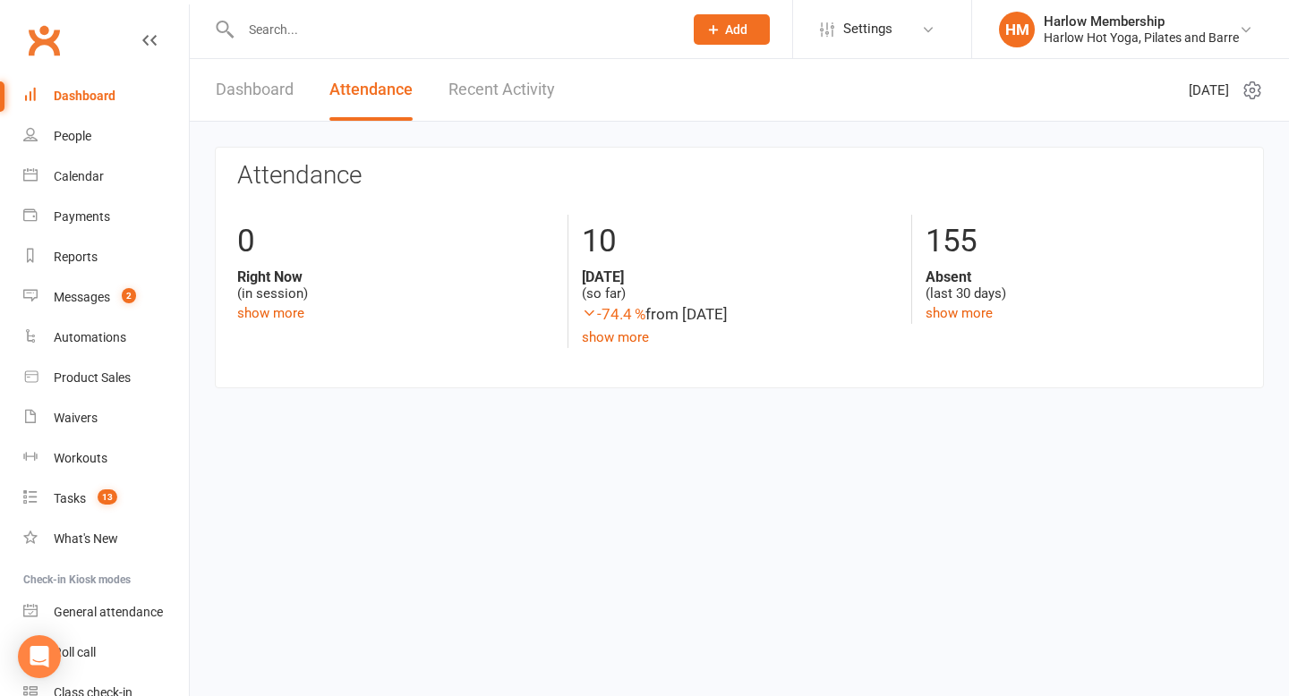
click at [279, 98] on link "Dashboard" at bounding box center [255, 90] width 78 height 62
